Goal: Communication & Community: Ask a question

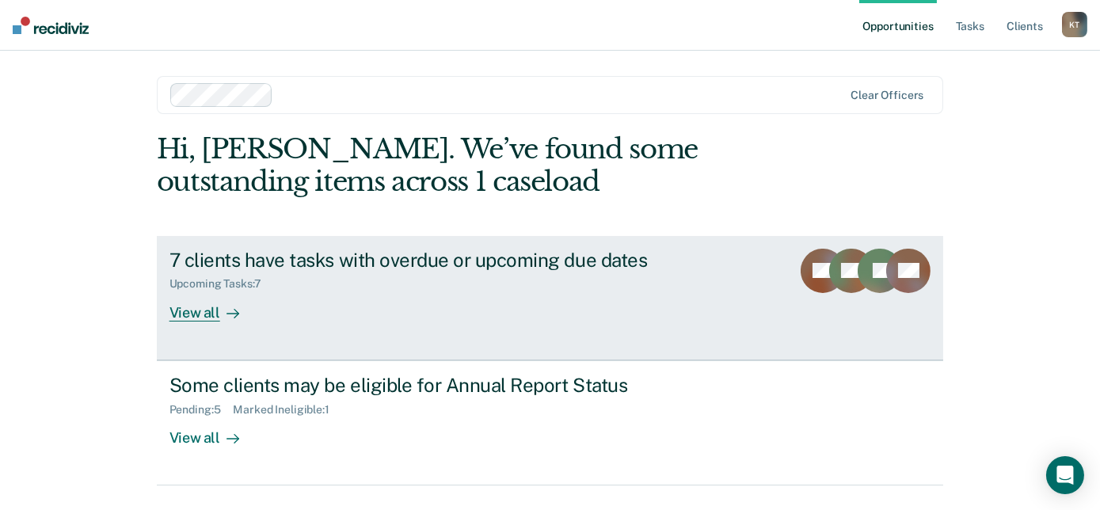
click at [566, 329] on link "7 clients have tasks with overdue or upcoming due dates Upcoming Tasks : 7 View…" at bounding box center [550, 298] width 787 height 124
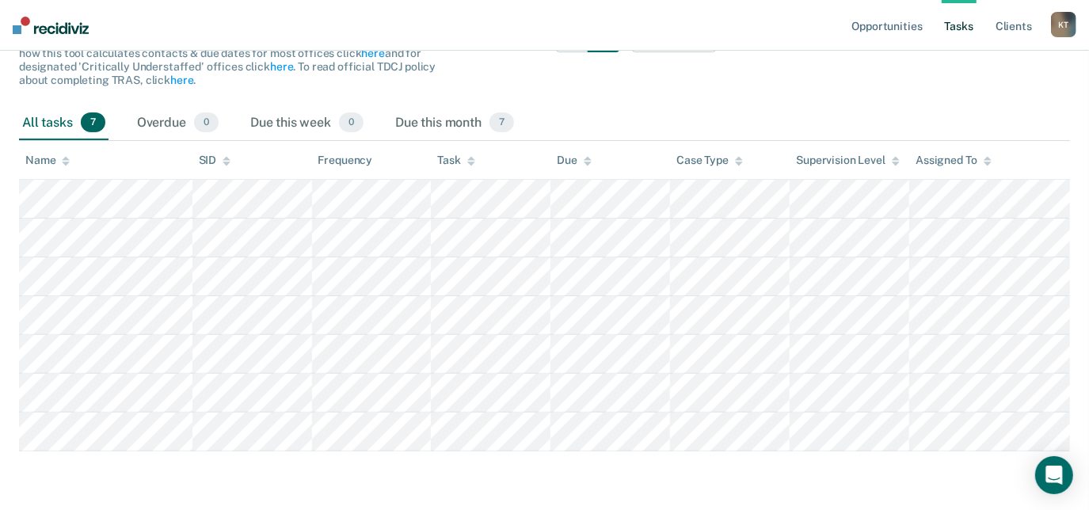
scroll to position [195, 0]
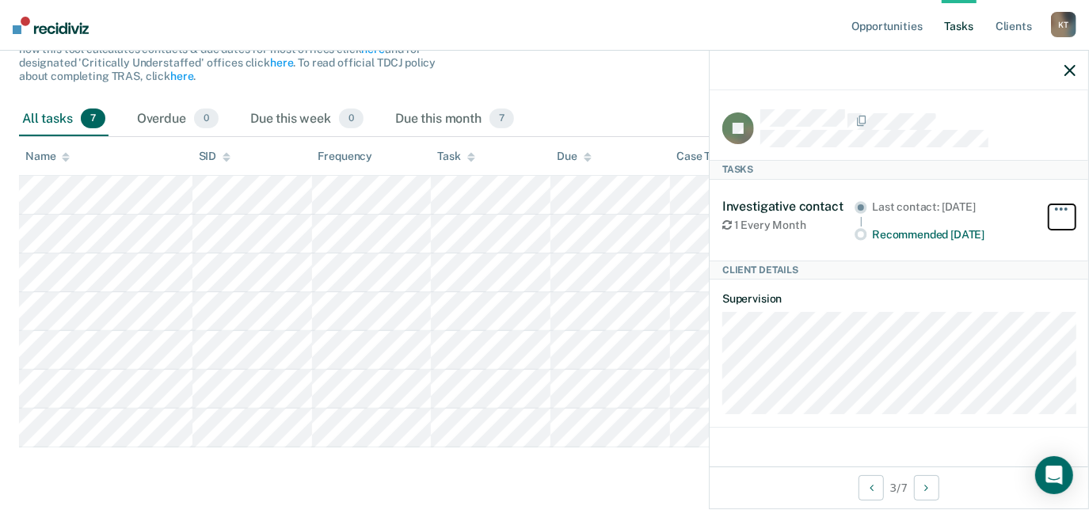
click at [1062, 207] on button "button" at bounding box center [1062, 216] width 27 height 25
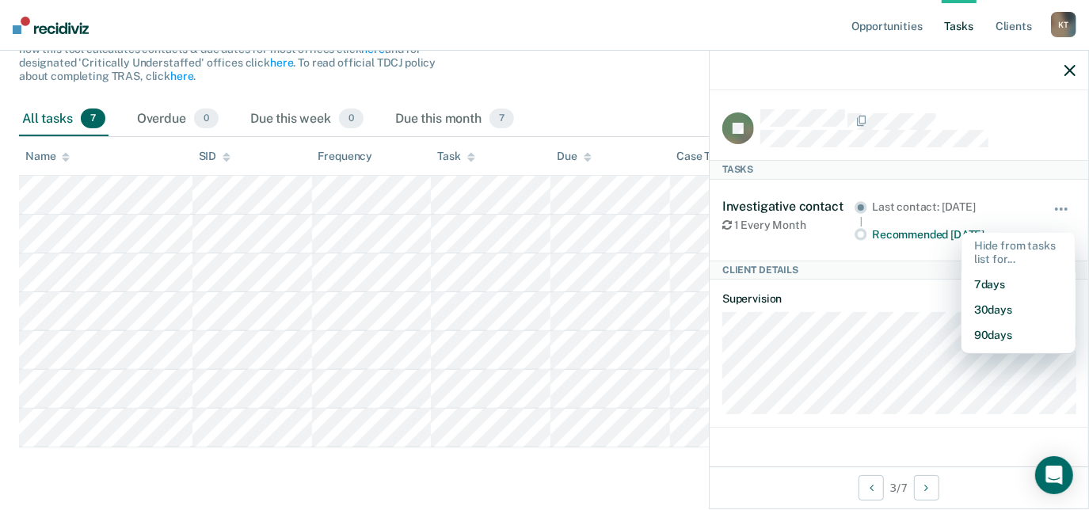
click at [667, 467] on main "Clear officers Tasks The clients listed below have upcoming requirements due th…" at bounding box center [544, 197] width 1089 height 617
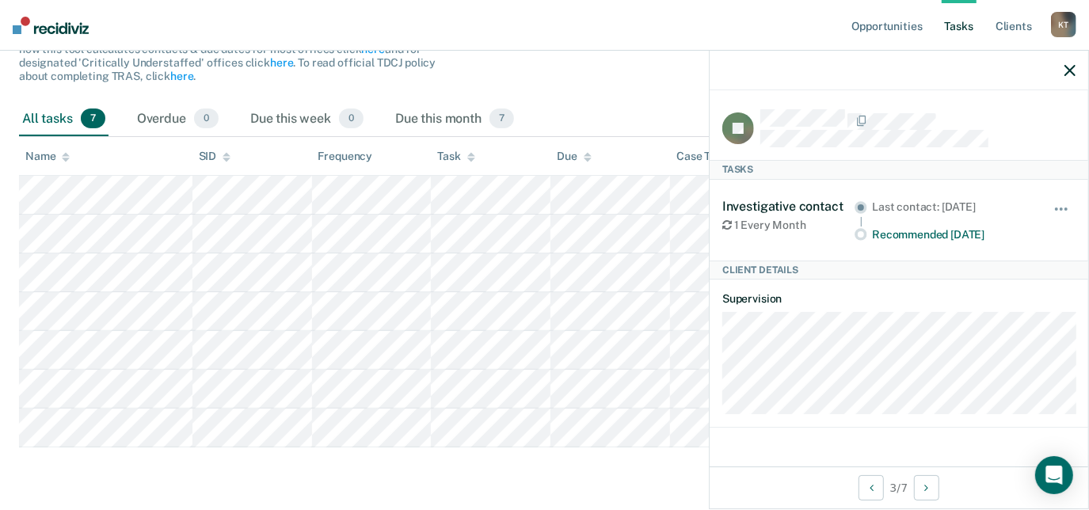
click at [616, 482] on main "Clear officers Tasks The clients listed below have upcoming requirements due th…" at bounding box center [544, 197] width 1089 height 617
click at [1065, 76] on icon "button" at bounding box center [1070, 70] width 11 height 11
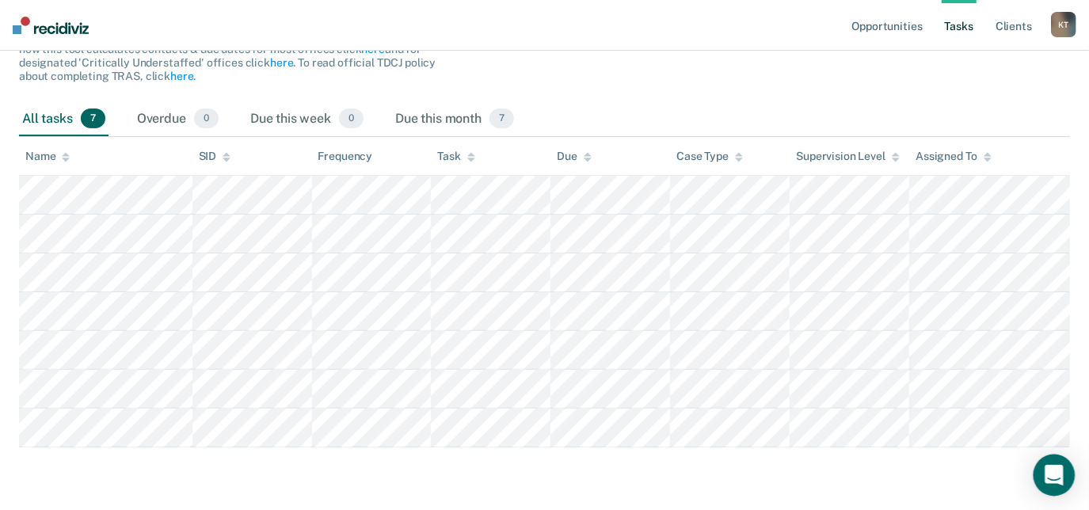
click at [1040, 477] on div "Open Intercom Messenger" at bounding box center [1055, 476] width 42 height 42
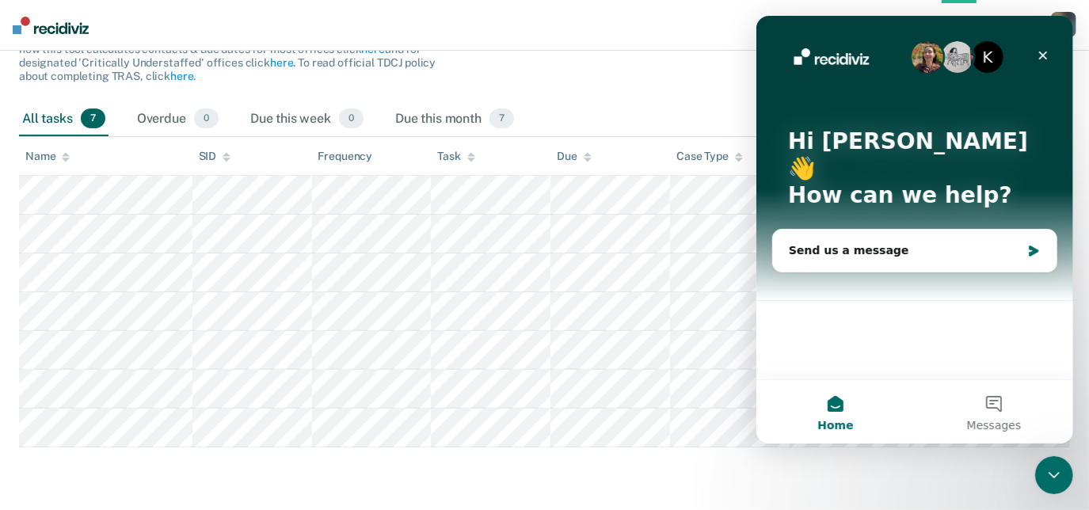
scroll to position [0, 0]
click at [960, 242] on div "Send us a message" at bounding box center [904, 250] width 232 height 17
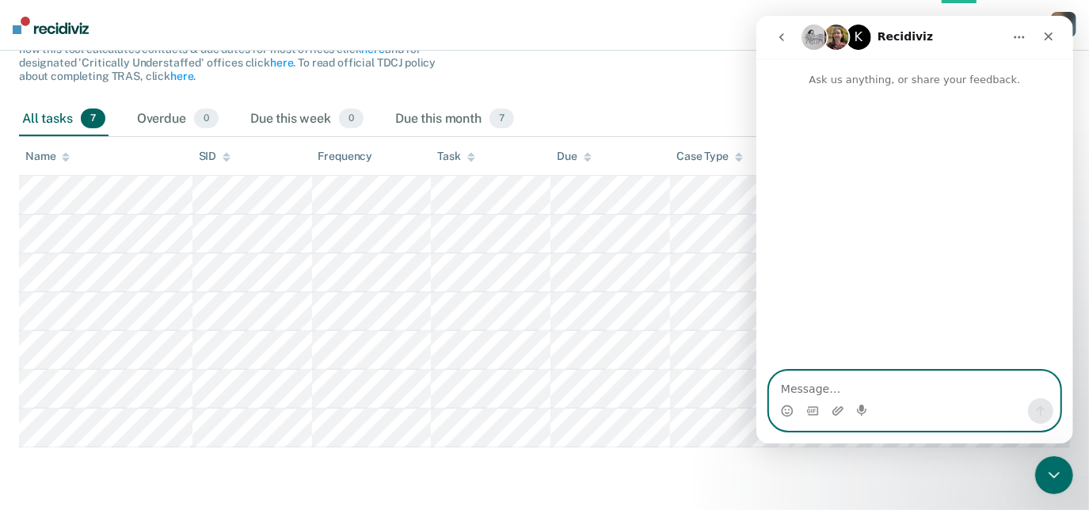
click at [851, 394] on textarea "Message…" at bounding box center [914, 384] width 290 height 27
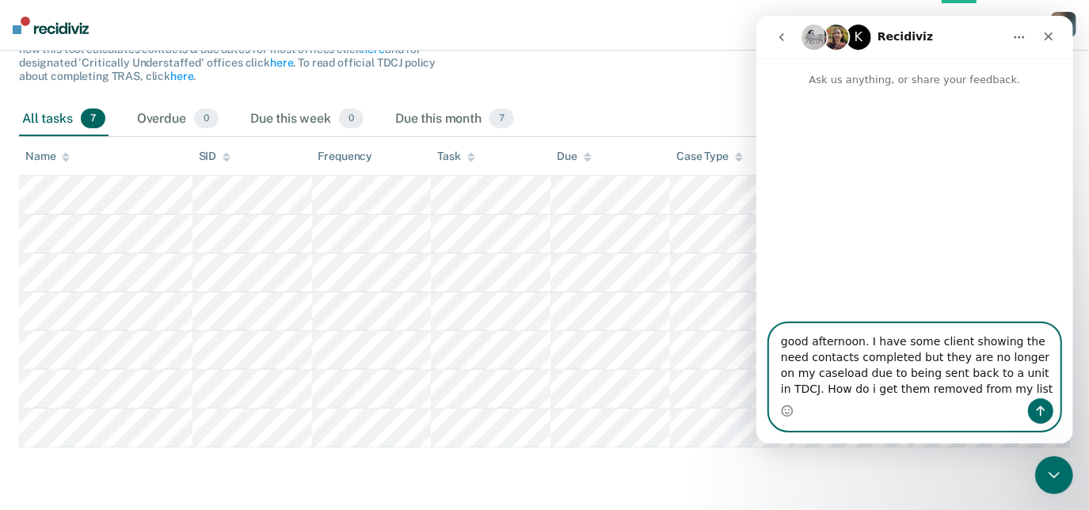
type textarea "good afternoon. I have some client showing the need contacts completed but they…"
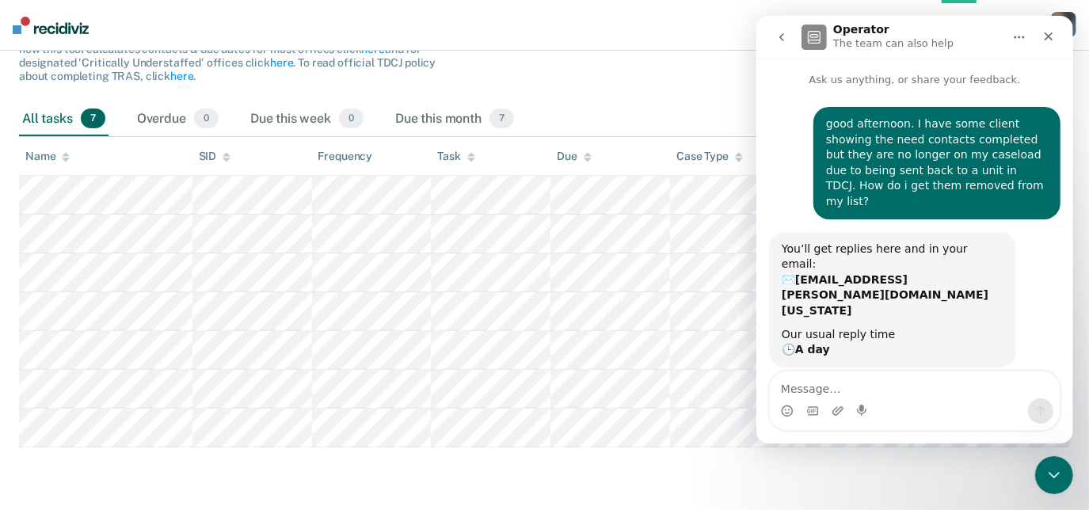
click at [1008, 39] on button "Home" at bounding box center [1019, 37] width 30 height 30
click at [701, 93] on div "Filters Contact Type Collateral Contact 0 ONLY Home Contact, Sch. 0 ONLY Home C…" at bounding box center [674, 60] width 84 height 86
click at [1011, 36] on button "Home" at bounding box center [1019, 37] width 30 height 30
click at [779, 40] on icon "go back" at bounding box center [781, 37] width 13 height 13
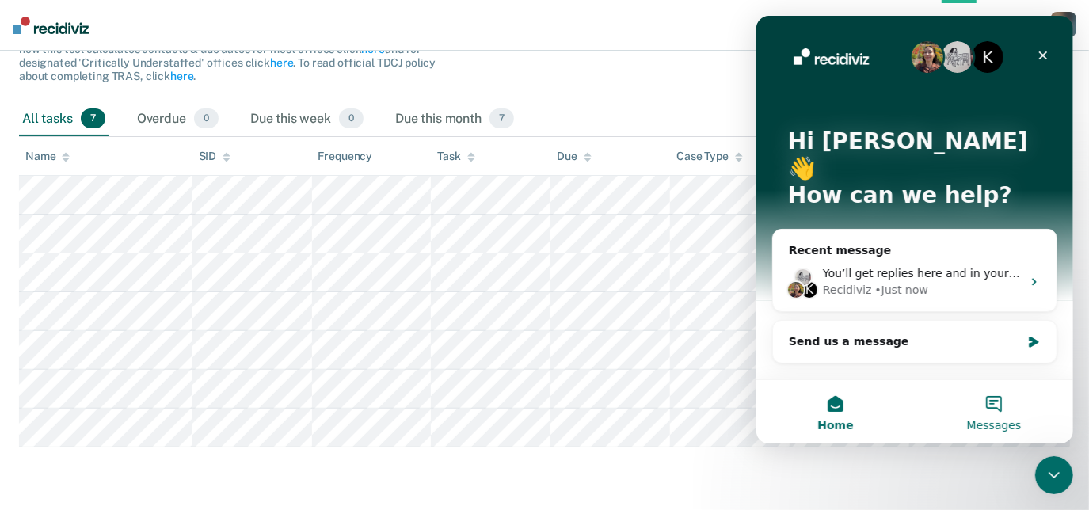
click at [988, 412] on button "Messages" at bounding box center [993, 411] width 158 height 63
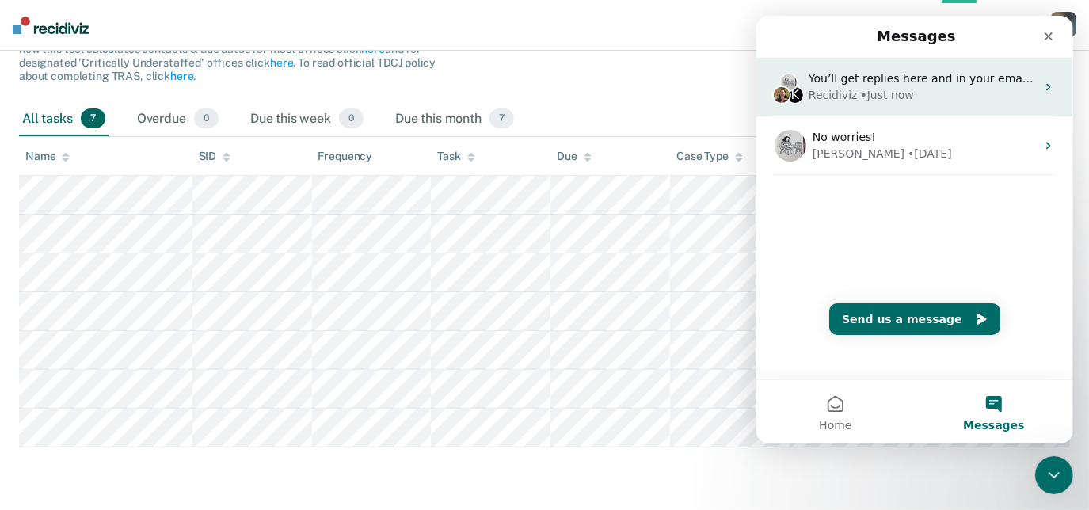
click at [866, 93] on div "• Just now" at bounding box center [886, 95] width 53 height 17
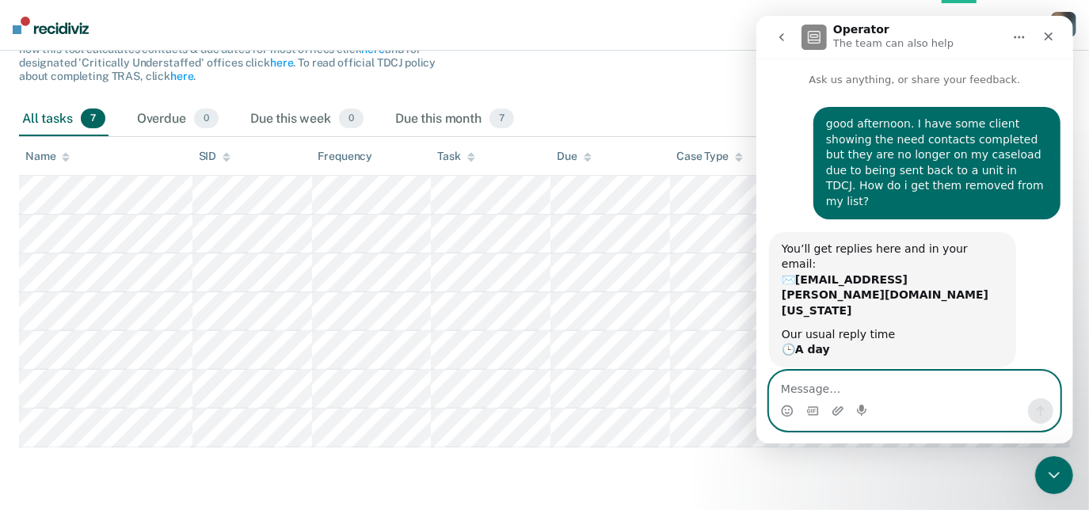
drag, startPoint x: 988, startPoint y: 495, endPoint x: 801, endPoint y: 392, distance: 213.4
click at [801, 393] on textarea "Message…" at bounding box center [914, 384] width 290 height 27
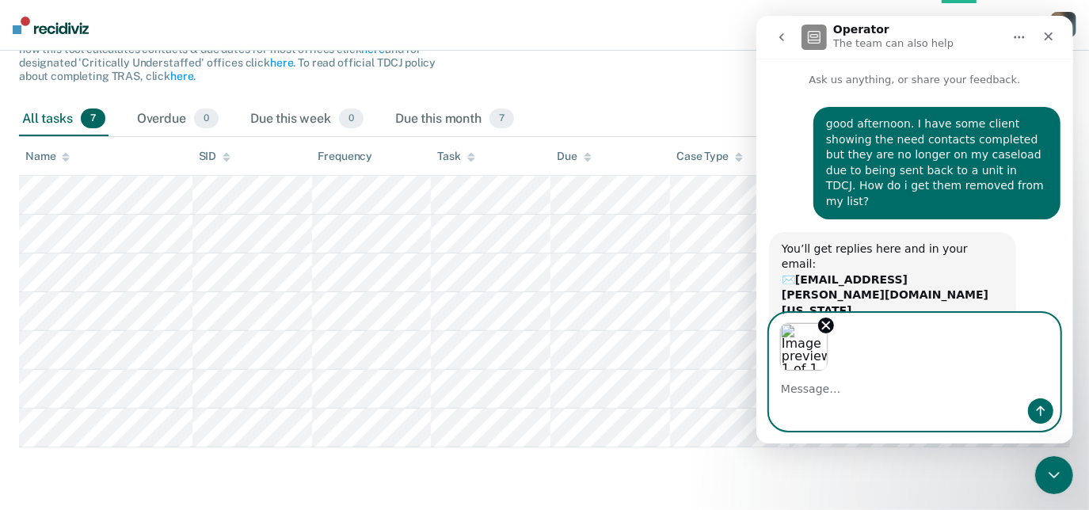
scroll to position [25, 0]
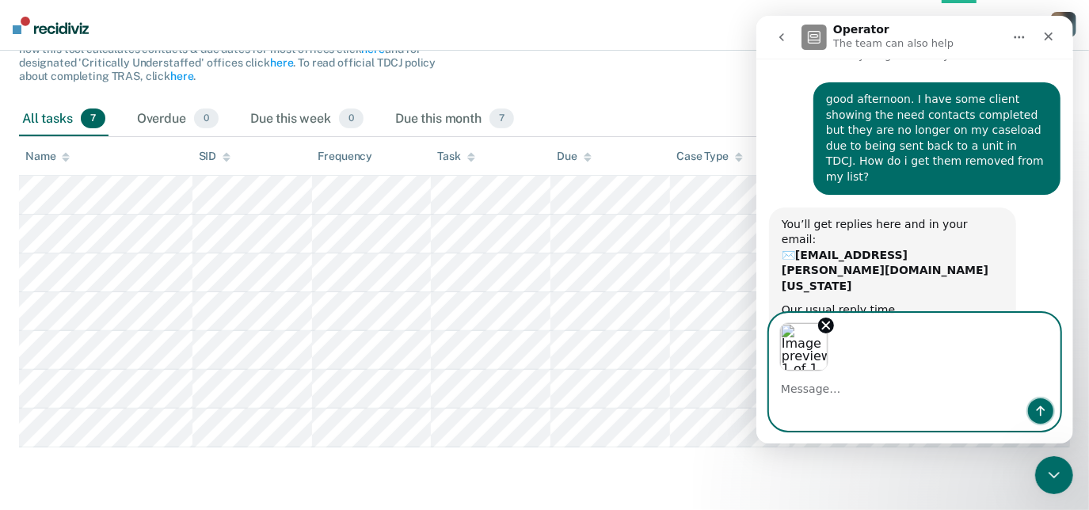
click at [1046, 418] on button "Send a message…" at bounding box center [1039, 410] width 25 height 25
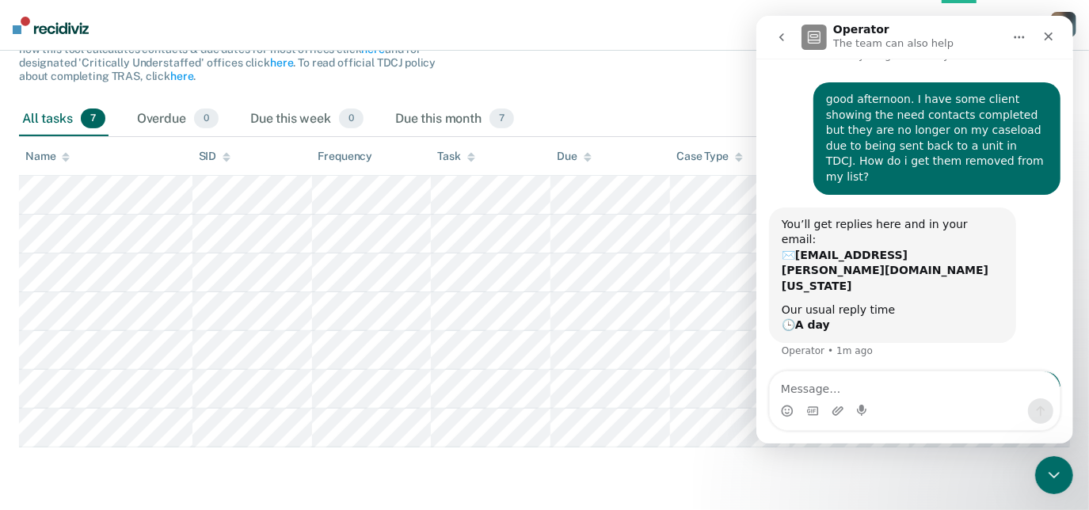
click at [101, 480] on main "Clear officers Tasks The clients listed below have upcoming requirements due th…" at bounding box center [544, 197] width 1089 height 617
click at [820, 387] on textarea "Message…" at bounding box center [914, 384] width 290 height 27
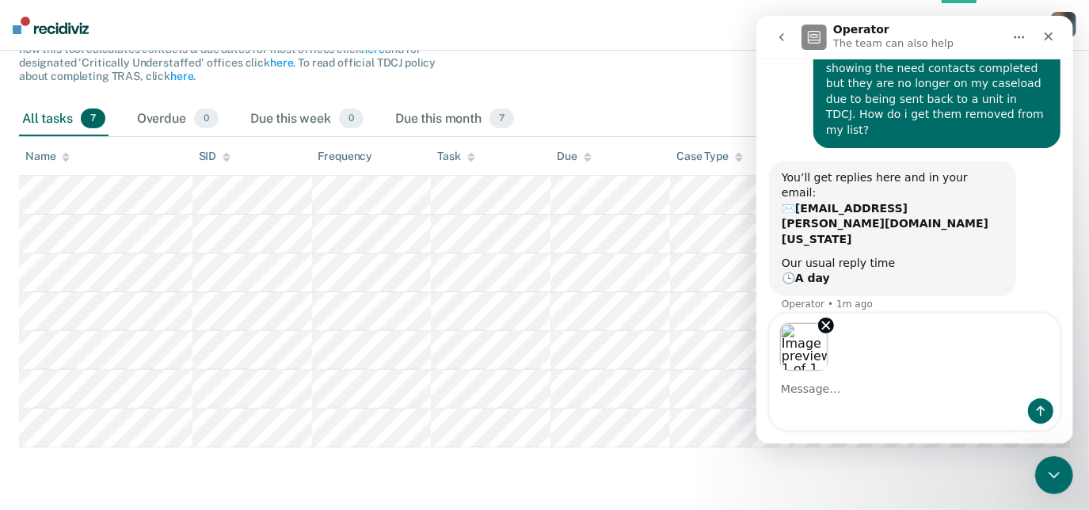
scroll to position [82, 0]
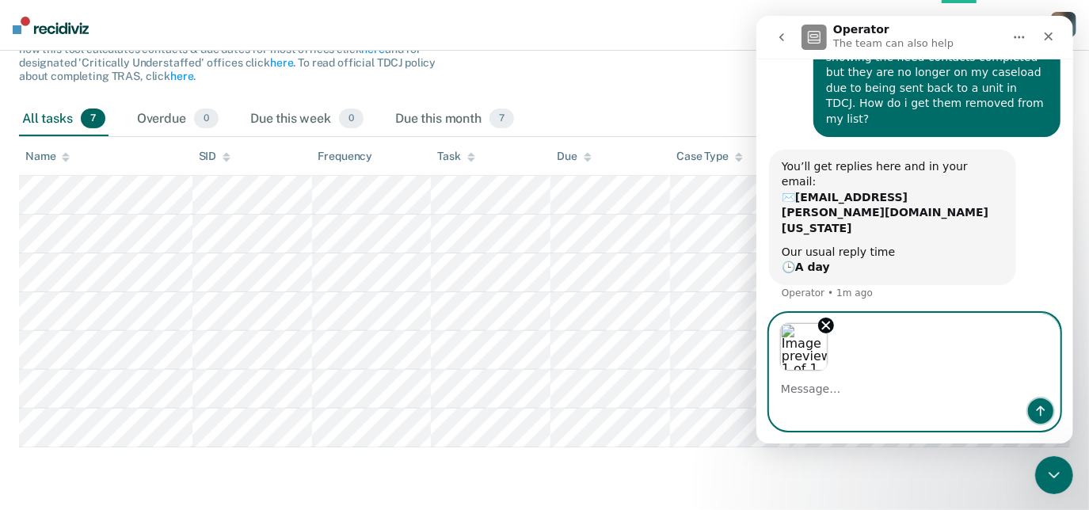
click at [1043, 415] on icon "Send a message…" at bounding box center [1040, 411] width 13 height 13
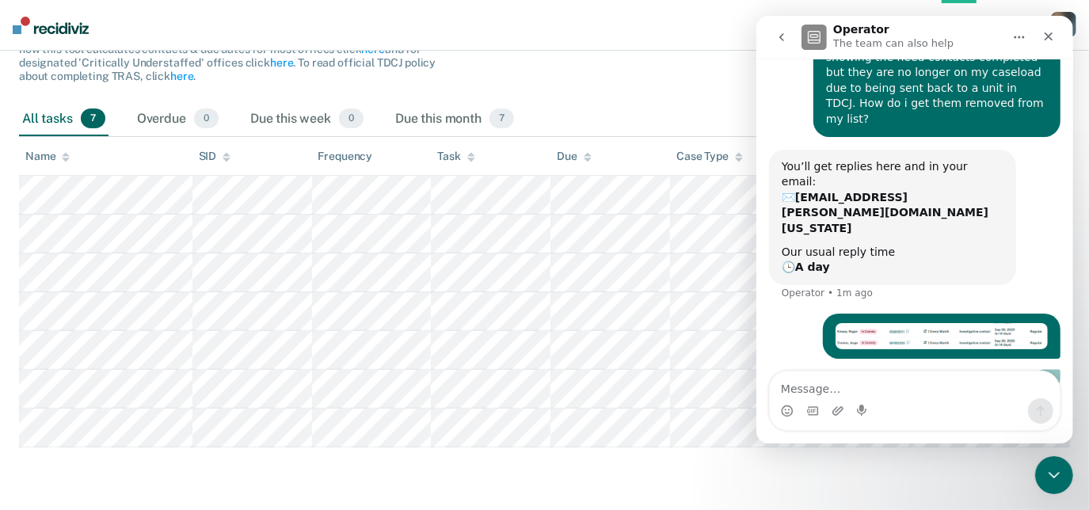
scroll to position [86, 0]
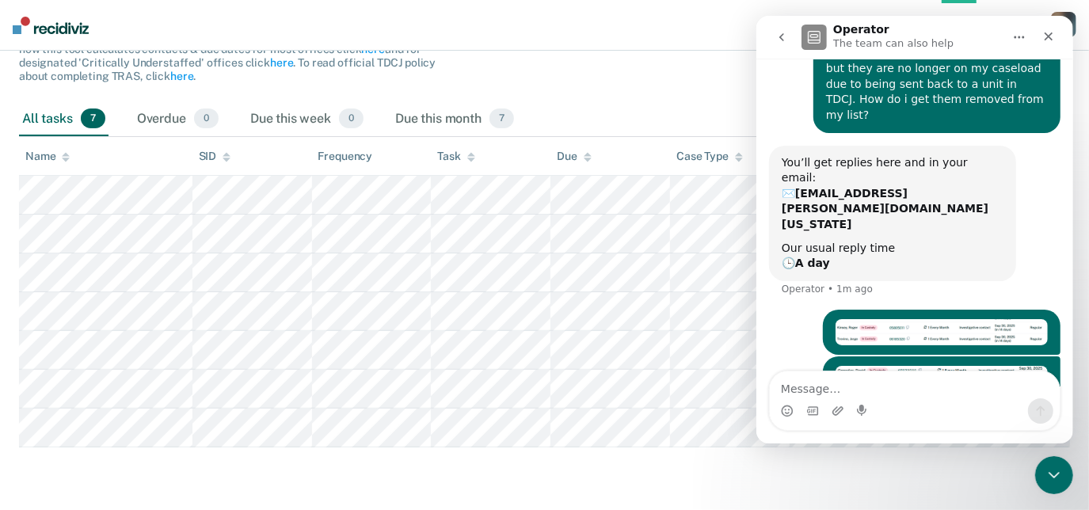
click at [783, 38] on icon "go back" at bounding box center [781, 37] width 13 height 13
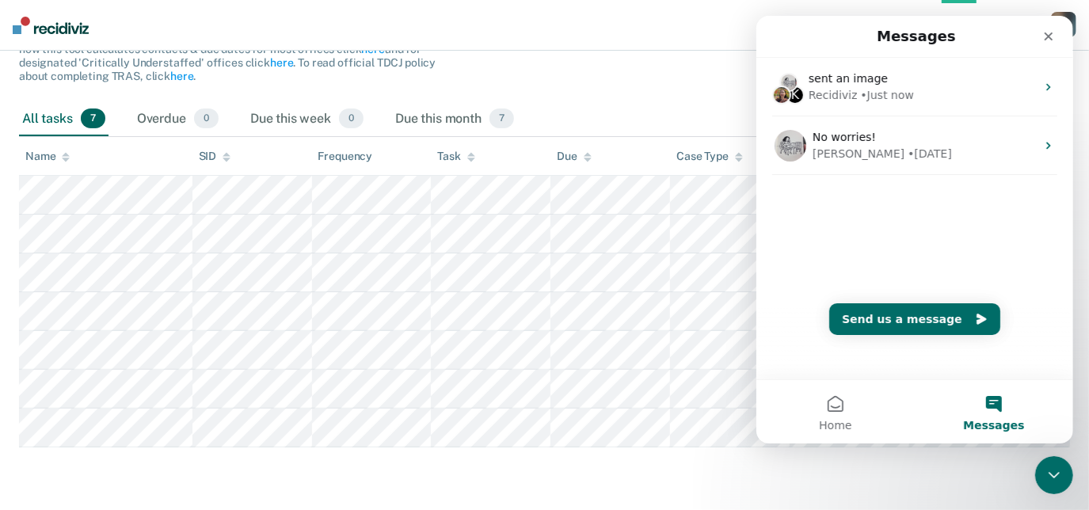
scroll to position [0, 0]
click at [1053, 486] on div "Close Intercom Messenger" at bounding box center [1052, 473] width 38 height 38
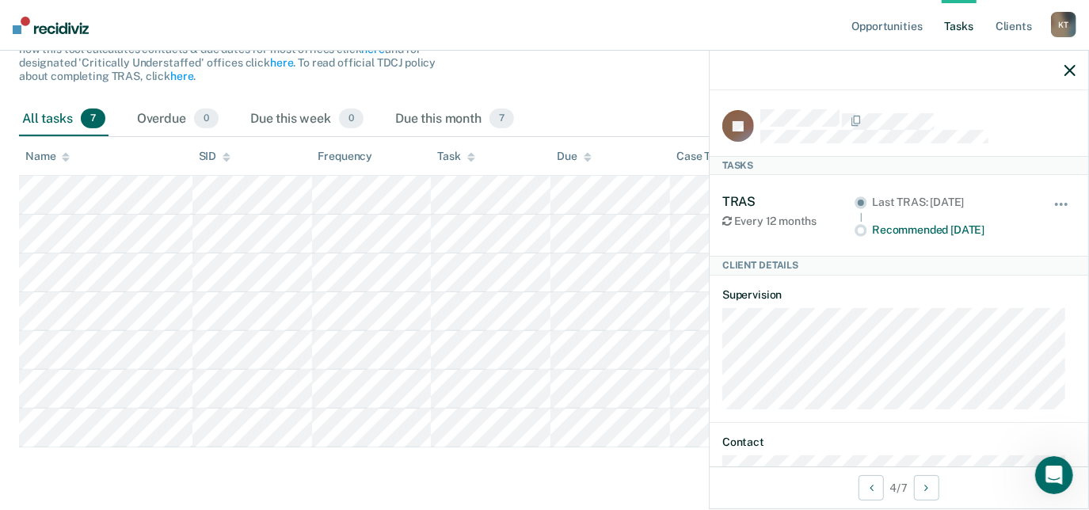
click at [1064, 70] on div at bounding box center [899, 71] width 379 height 40
click at [1068, 66] on icon "button" at bounding box center [1070, 70] width 11 height 11
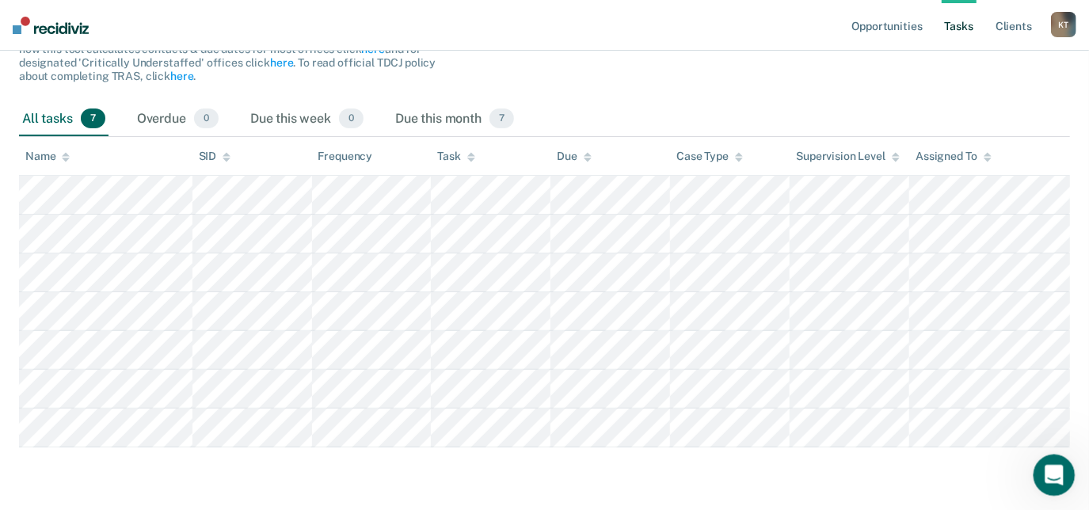
click at [1047, 483] on div "Open Intercom Messenger" at bounding box center [1052, 473] width 52 height 52
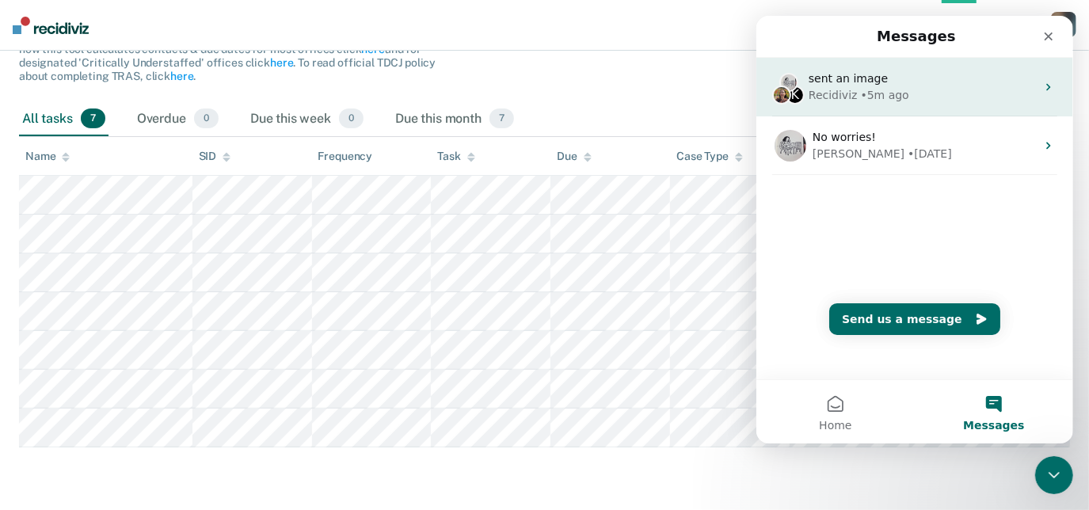
click at [912, 101] on div "Recidiviz • 5m ago" at bounding box center [921, 95] width 227 height 17
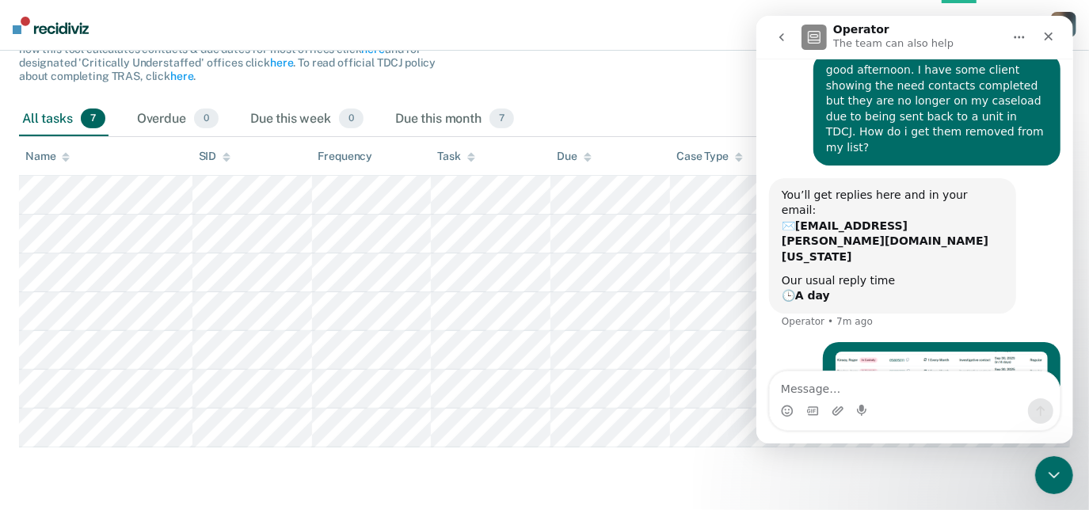
scroll to position [86, 0]
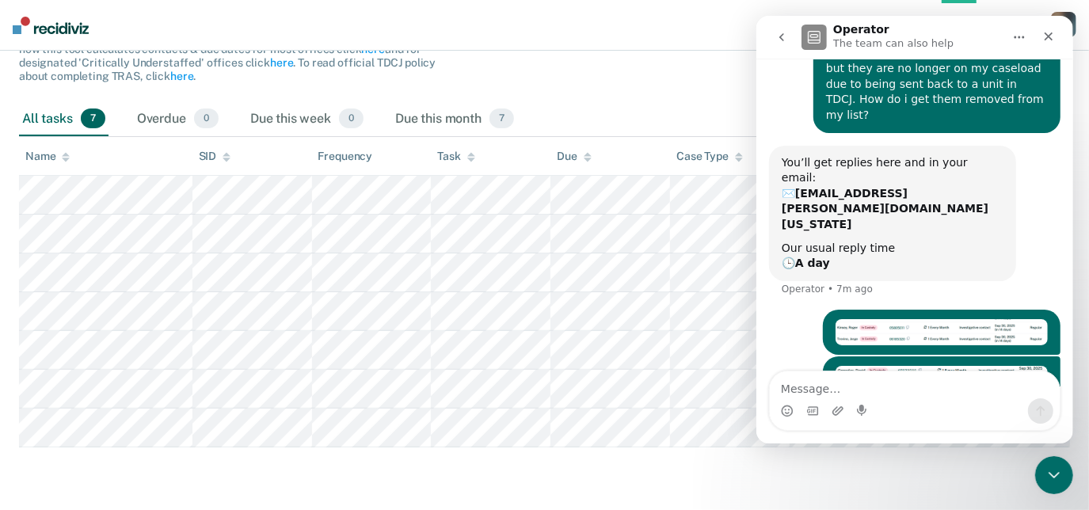
click at [980, 319] on img "Kelsey says…" at bounding box center [941, 332] width 212 height 27
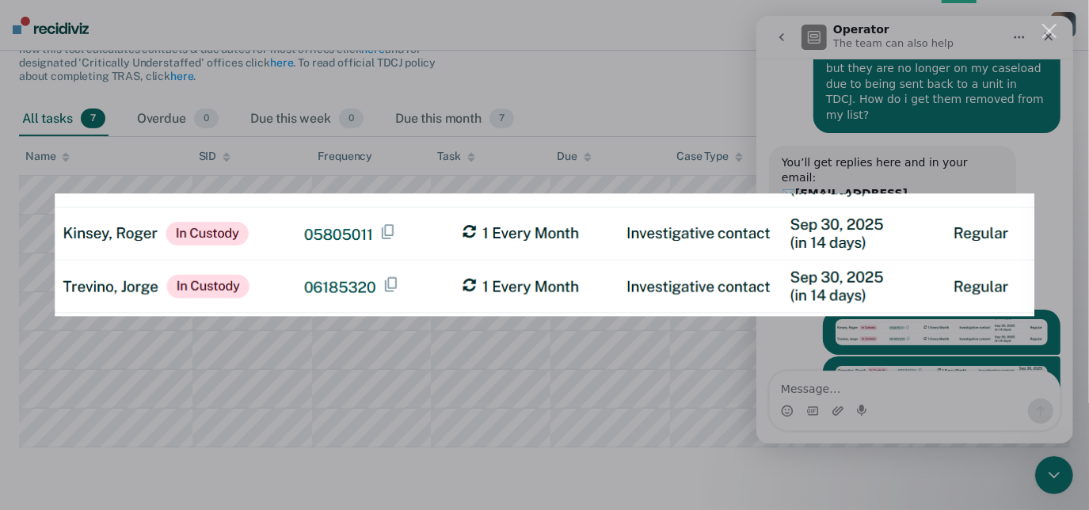
click at [1000, 363] on div "Intercom messenger" at bounding box center [544, 255] width 1089 height 510
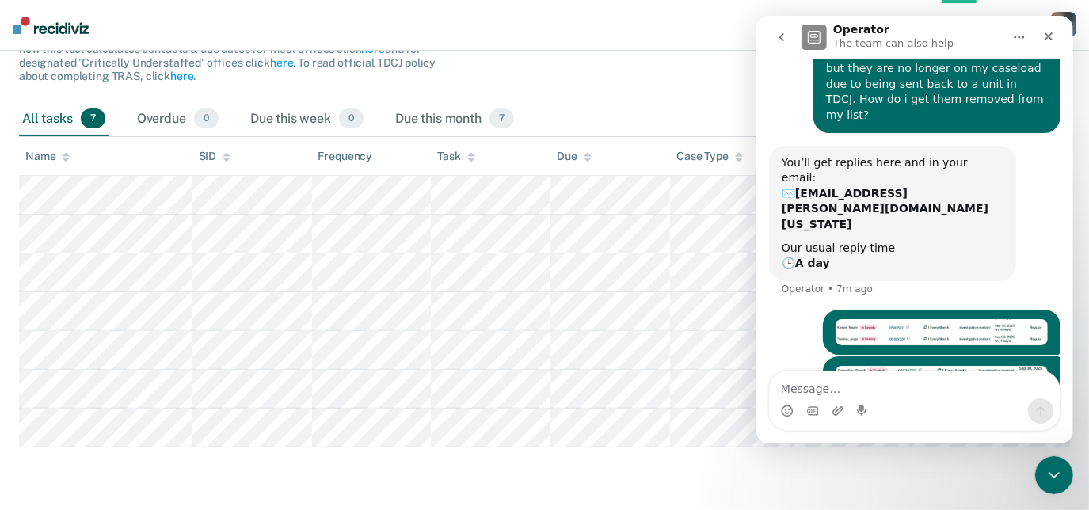
click at [982, 366] on img "Kelsey says…" at bounding box center [941, 386] width 212 height 40
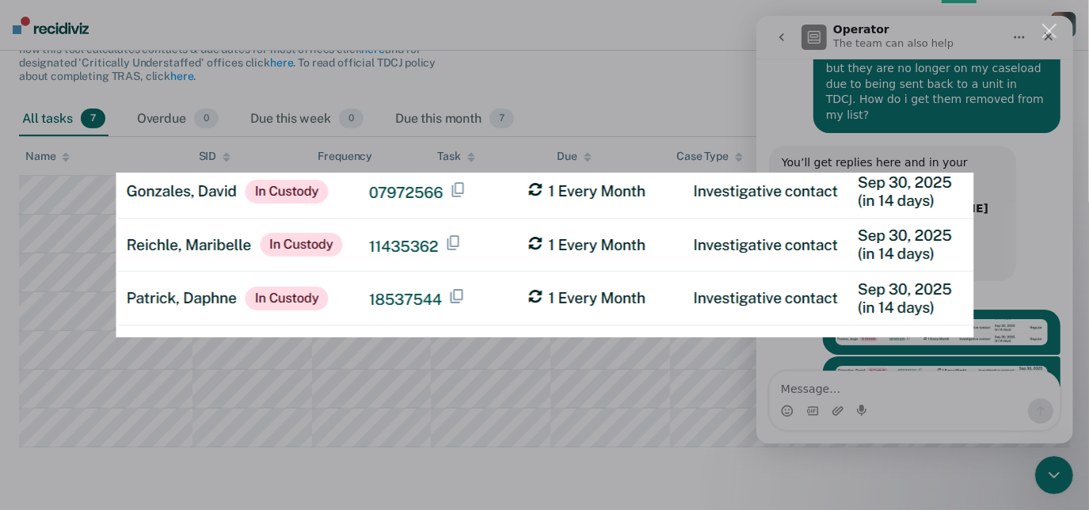
click at [1038, 188] on div "Intercom messenger" at bounding box center [544, 255] width 1089 height 510
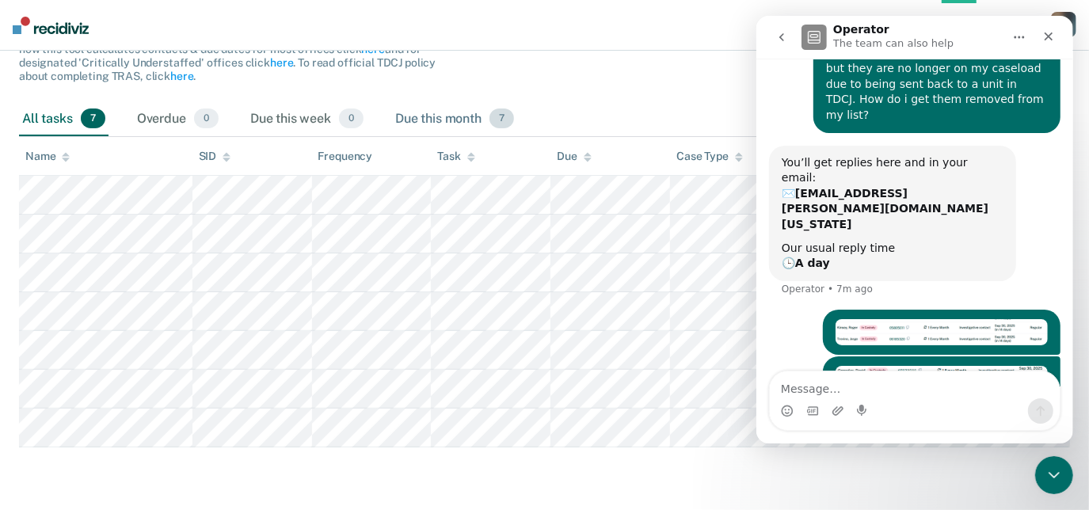
click at [468, 125] on div "Due this month 7" at bounding box center [454, 119] width 125 height 35
click at [447, 121] on div "Due this month 7" at bounding box center [454, 119] width 125 height 35
click at [44, 122] on div "All tasks 7" at bounding box center [64, 119] width 90 height 35
click at [428, 111] on div "Due this month 7" at bounding box center [454, 119] width 125 height 35
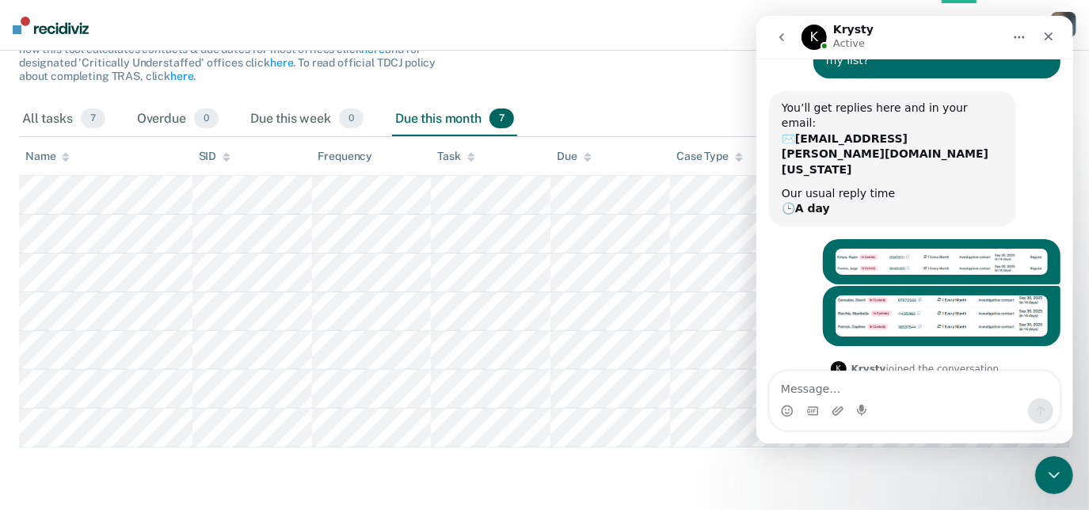
scroll to position [185, 0]
